Goal: Ask a question

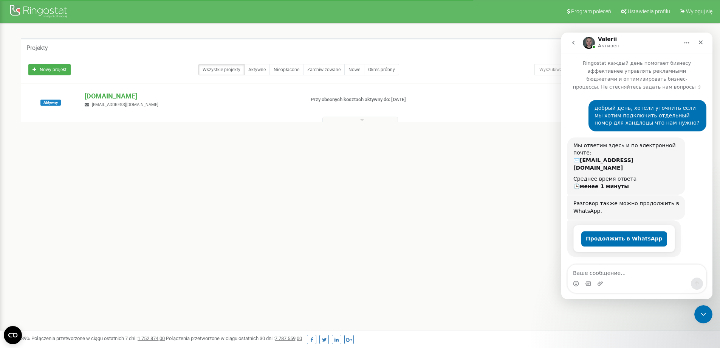
scroll to position [220, 0]
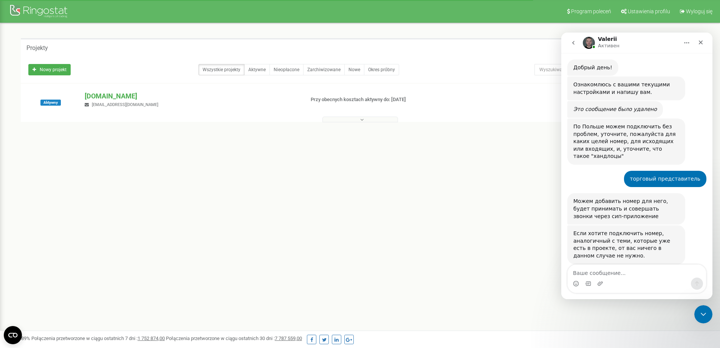
click at [608, 273] on textarea "Ваше сообщение..." at bounding box center [637, 270] width 138 height 13
type textarea "V"
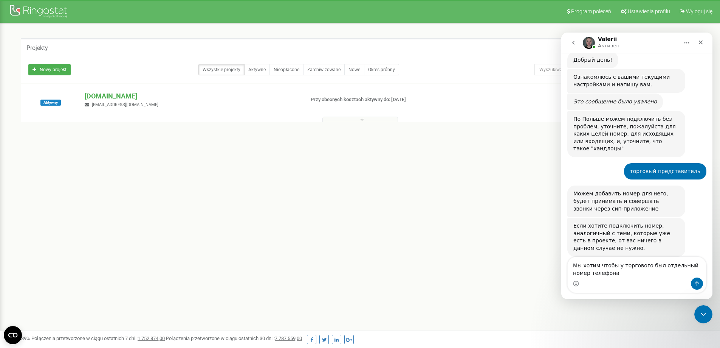
type textarea "Мы хотим чтобы у торгового был отдельный номер телефона"
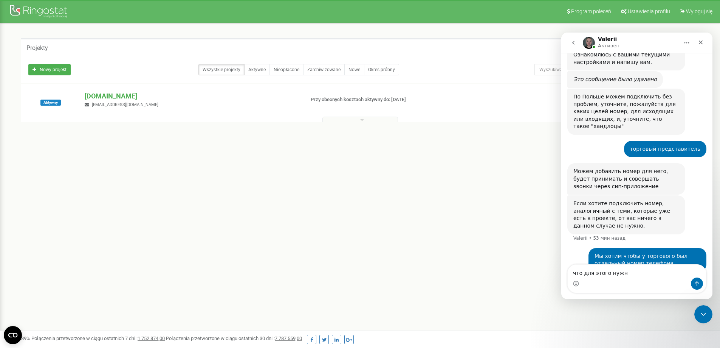
type textarea "что для этого нужно"
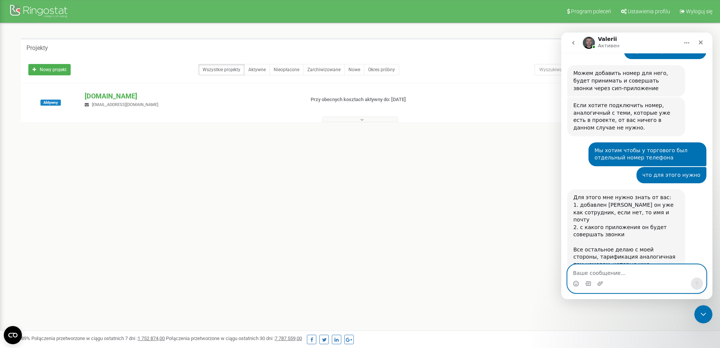
scroll to position [349, 0]
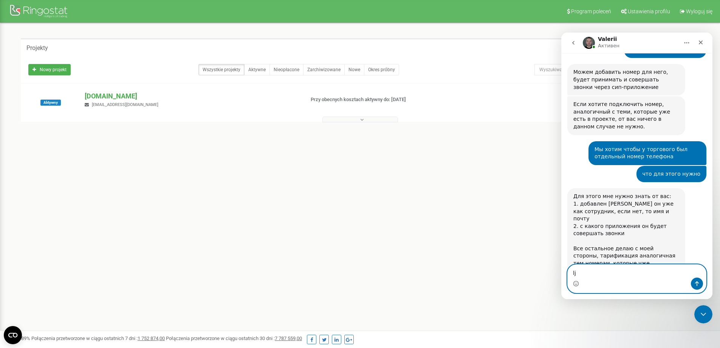
type textarea "l"
type textarea "сотрудник добавлен"
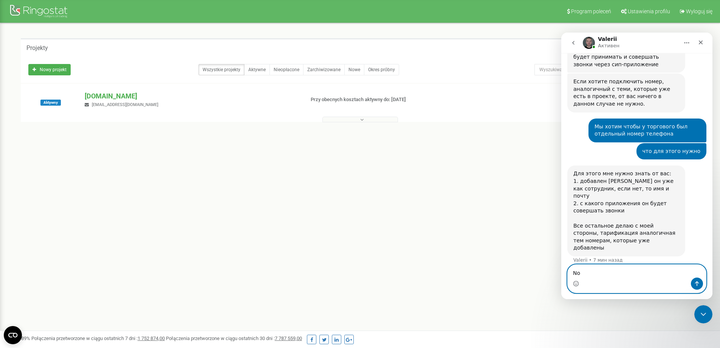
type textarea "N"
type textarea "[PERSON_NAME]"
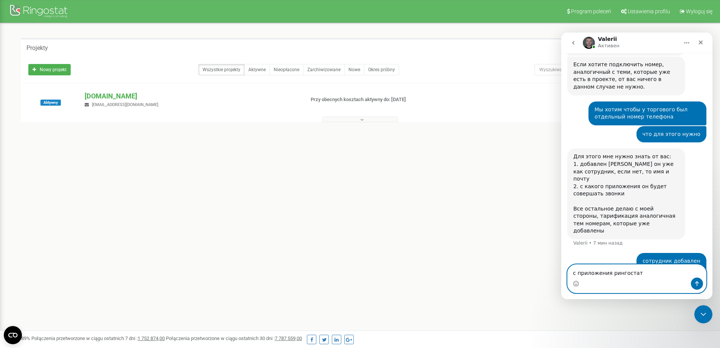
type textarea "с приложения рингостат"
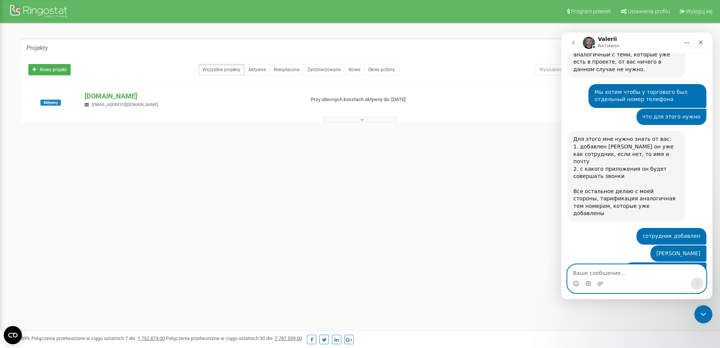
scroll to position [429, 0]
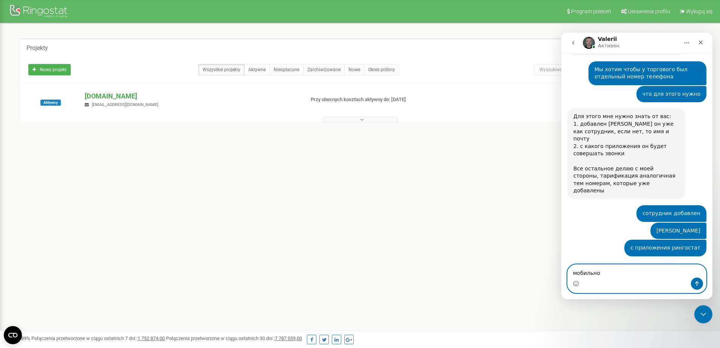
type textarea "мобильном"
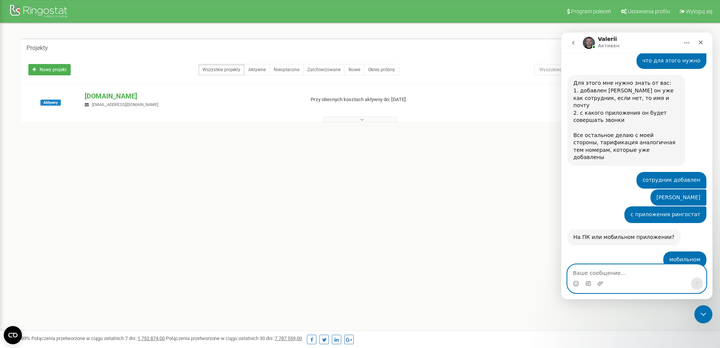
scroll to position [474, 0]
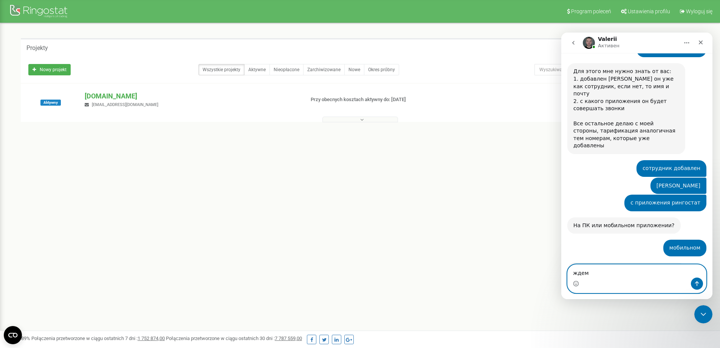
type textarea "ждем"
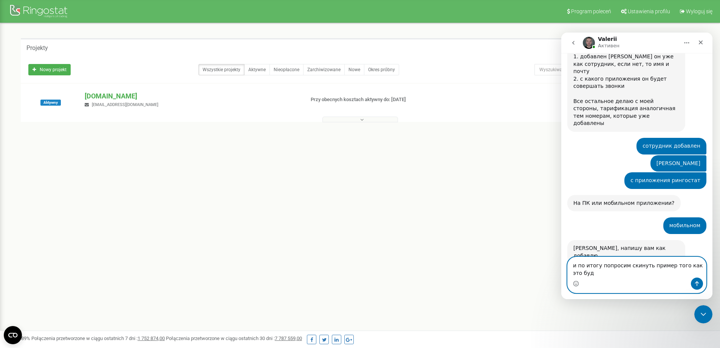
scroll to position [504, 0]
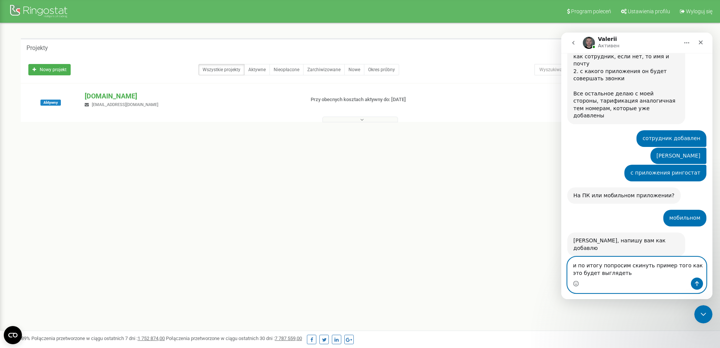
type textarea "и по итогу попросим скинуть пример того как это будет выглядеть"
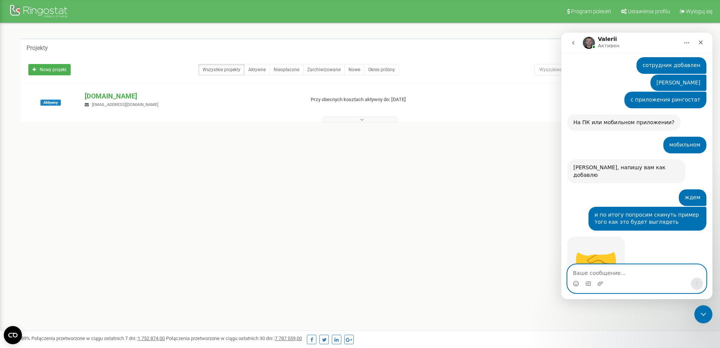
scroll to position [577, 0]
